Goal: Task Accomplishment & Management: Manage account settings

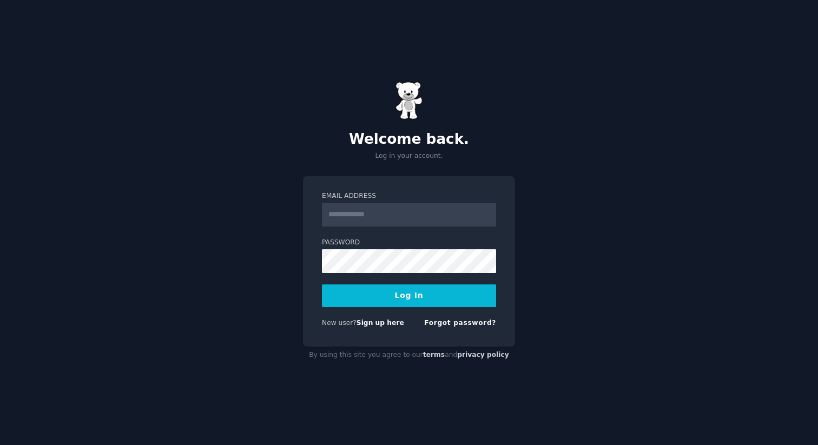
click at [401, 224] on input "Email Address" at bounding box center [409, 215] width 174 height 24
type input "**********"
click at [403, 293] on button "Log In" at bounding box center [409, 295] width 174 height 23
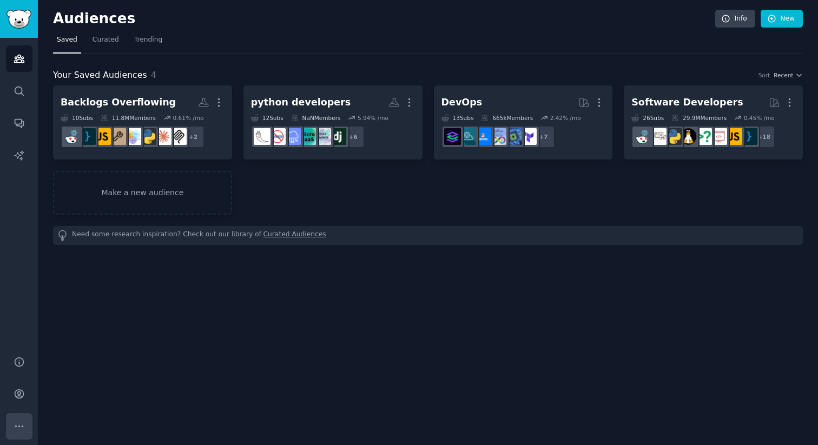
click at [14, 421] on icon "Sidebar" at bounding box center [19, 426] width 11 height 11
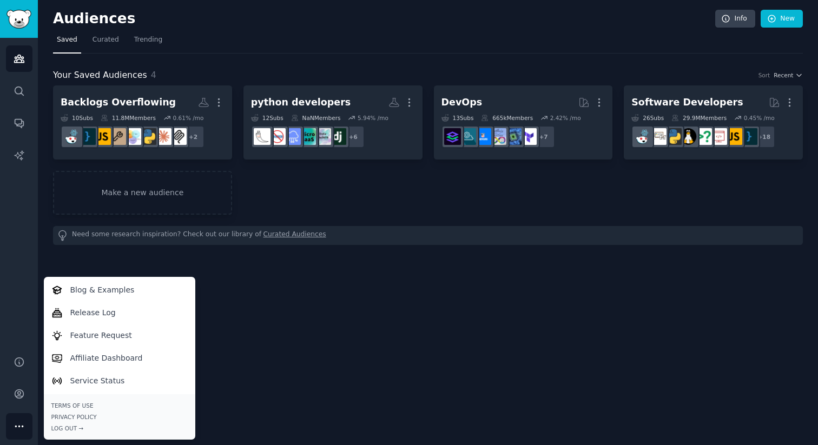
click at [9, 233] on div "Audiences Search Conversations AI Reports" at bounding box center [19, 190] width 38 height 305
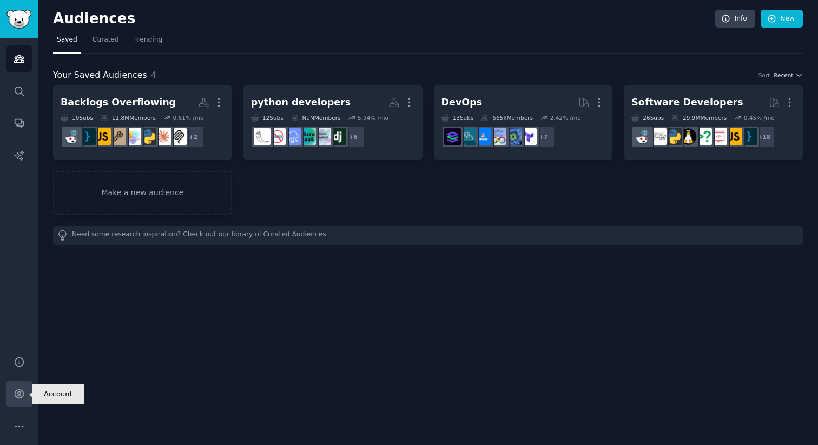
click at [24, 395] on icon "Sidebar" at bounding box center [19, 393] width 11 height 11
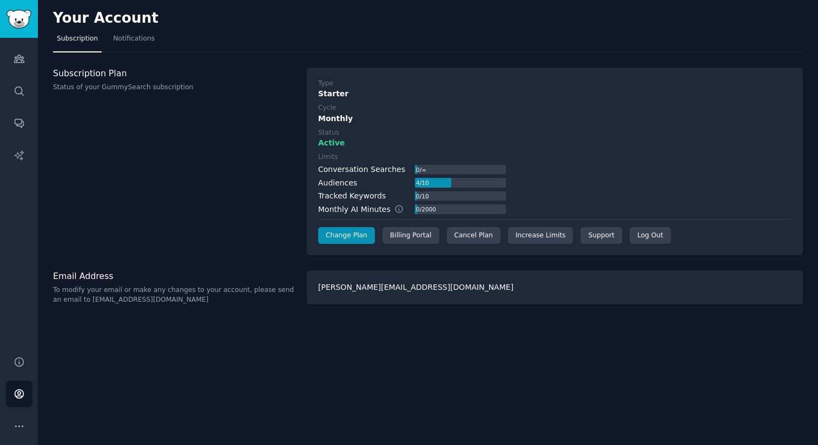
click at [96, 76] on h3 "Subscription Plan" at bounding box center [174, 73] width 242 height 11
click at [97, 89] on p "Status of your GummySearch subscription" at bounding box center [174, 88] width 242 height 10
click at [83, 41] on span "Subscription" at bounding box center [77, 39] width 41 height 10
click at [477, 234] on div "Cancel Plan" at bounding box center [474, 235] width 54 height 17
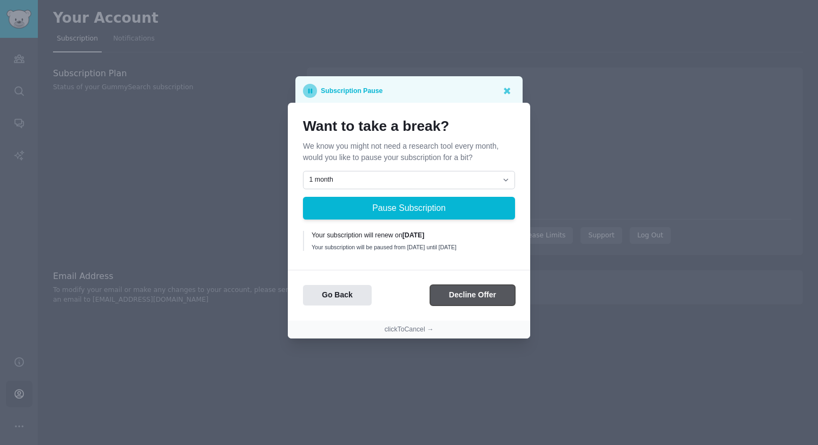
click at [486, 297] on button "Decline Offer" at bounding box center [472, 295] width 85 height 21
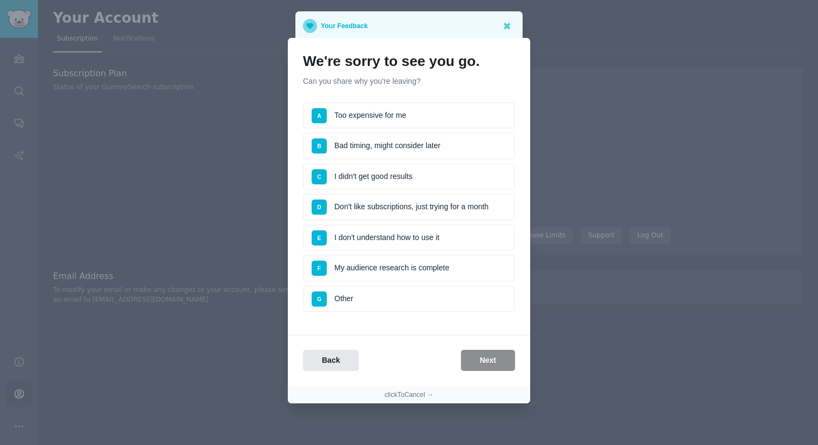
click at [439, 295] on li "G Other" at bounding box center [409, 299] width 212 height 27
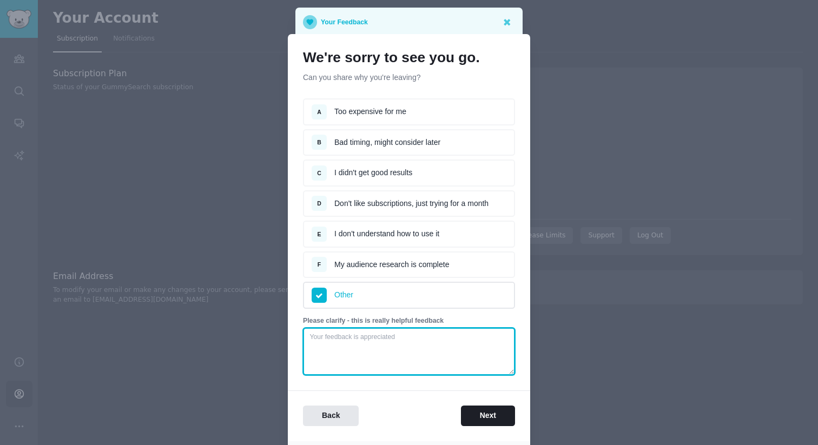
click at [426, 345] on textarea at bounding box center [409, 352] width 212 height 48
type textarea "im not using it"
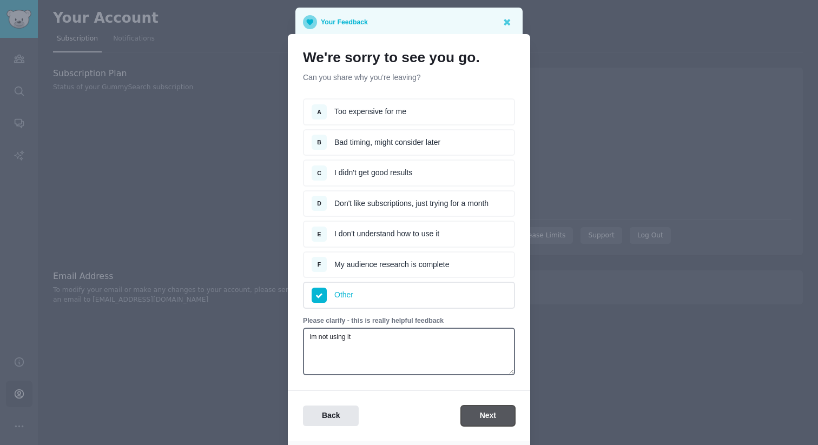
click at [501, 420] on button "Next" at bounding box center [488, 416] width 54 height 21
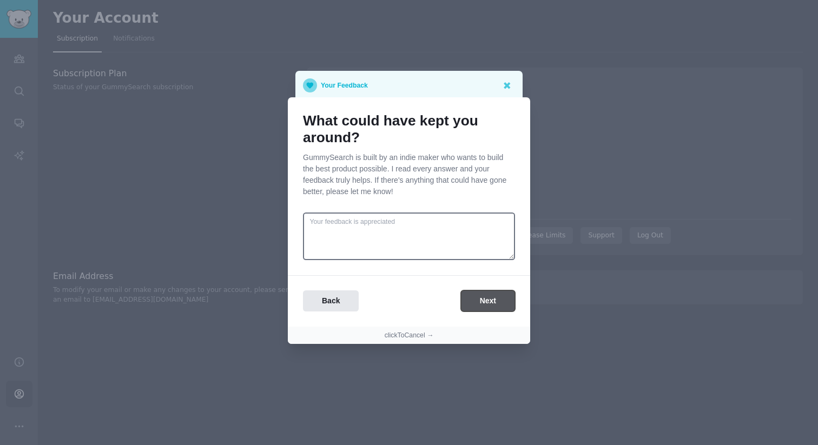
click at [482, 300] on button "Next" at bounding box center [488, 300] width 54 height 21
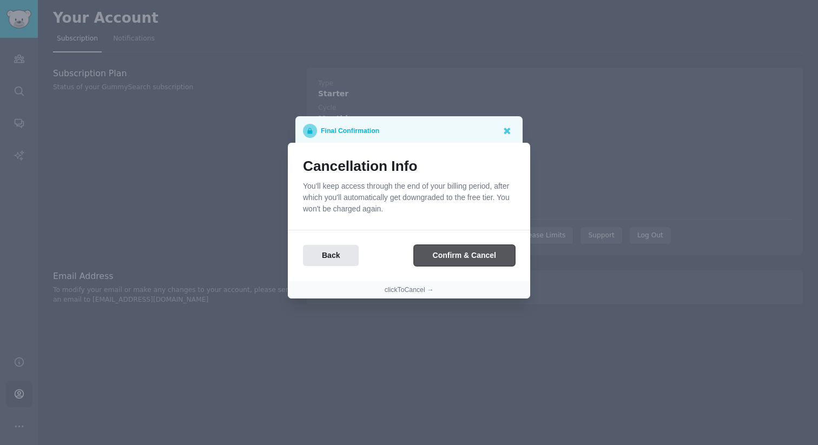
click at [472, 255] on button "Confirm & Cancel" at bounding box center [464, 255] width 101 height 21
